Goal: Information Seeking & Learning: Learn about a topic

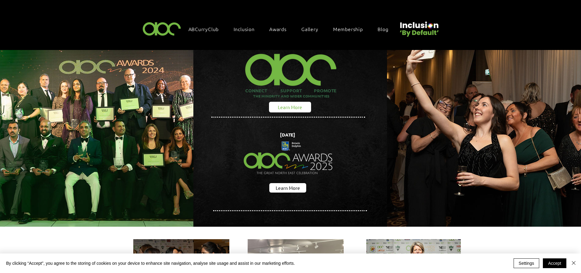
click at [282, 104] on span "Learn More" at bounding box center [290, 107] width 24 height 6
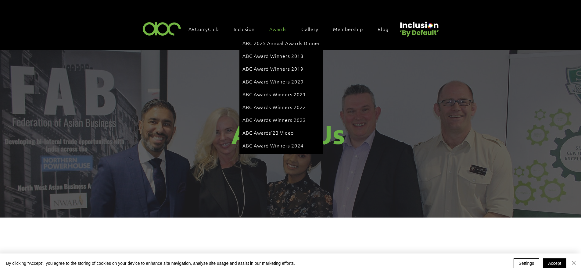
click at [281, 31] on div "Awards" at bounding box center [281, 29] width 30 height 13
click at [280, 28] on span "Awards" at bounding box center [277, 29] width 17 height 7
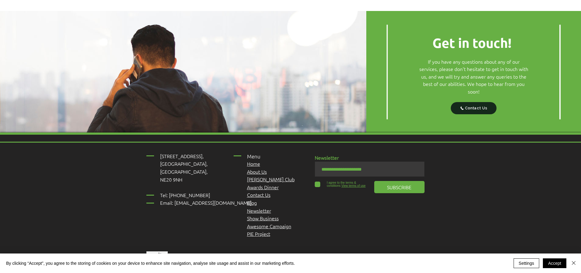
scroll to position [756, 0]
click at [255, 184] on span "Awards Dinner" at bounding box center [263, 187] width 32 height 7
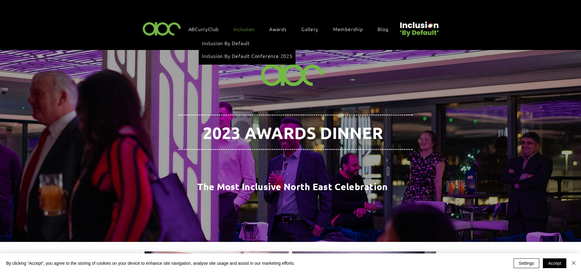
click at [251, 29] on span "Inclusion" at bounding box center [244, 29] width 21 height 7
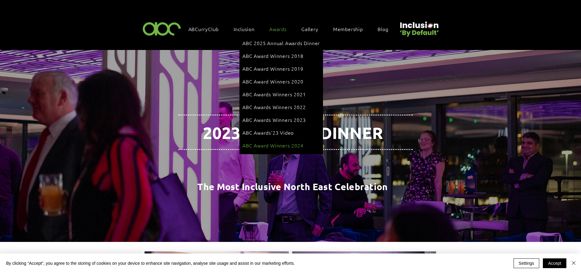
click at [275, 142] on span "ABC Award Winners 2024" at bounding box center [273, 145] width 61 height 7
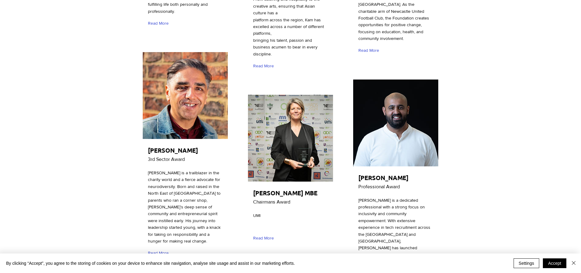
scroll to position [1038, 0]
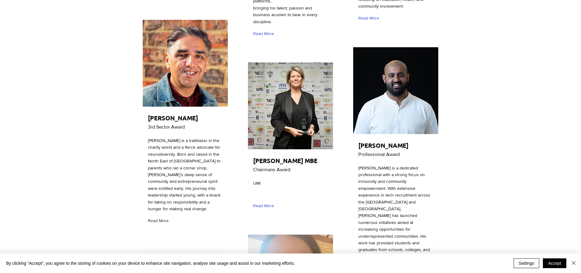
click at [163, 218] on span "Read More" at bounding box center [158, 221] width 21 height 6
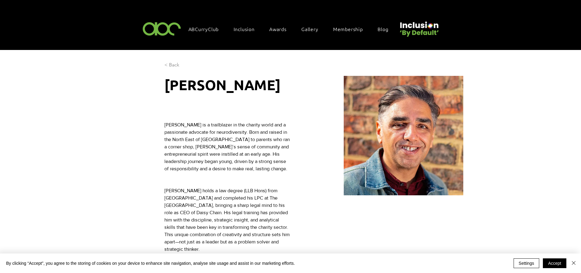
click at [174, 62] on span "< Back" at bounding box center [171, 65] width 15 height 7
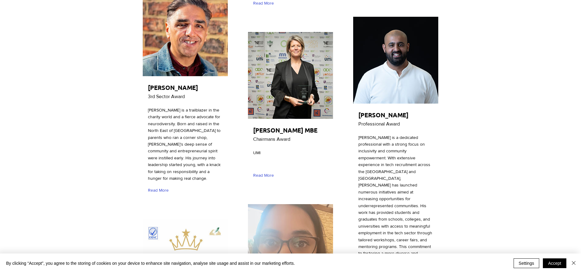
scroll to position [1099, 0]
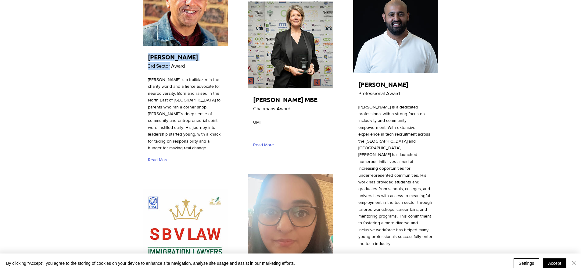
drag, startPoint x: 170, startPoint y: 31, endPoint x: 147, endPoint y: 31, distance: 22.6
click at [147, 31] on div "[PERSON_NAME] 3rd Sector Award [PERSON_NAME] is a trailblazer in the charity wo…" at bounding box center [185, 64] width 87 height 212
click at [150, 63] on span "3rd Sector Award" at bounding box center [166, 65] width 37 height 5
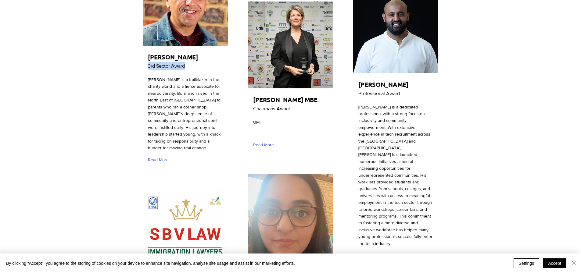
copy span "3rd Sector Award"
click at [525, 152] on div "main content" at bounding box center [290, 90] width 581 height 2279
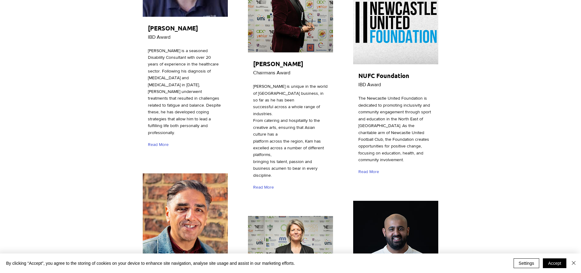
scroll to position [824, 0]
